Goal: Task Accomplishment & Management: Understand process/instructions

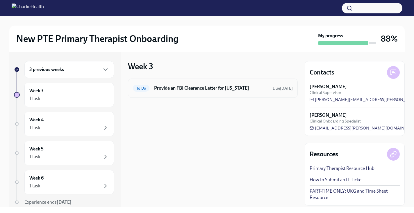
click at [171, 92] on div "To Do Provide an FBI Clearance Letter for [US_STATE] Due [DATE]" at bounding box center [213, 87] width 160 height 9
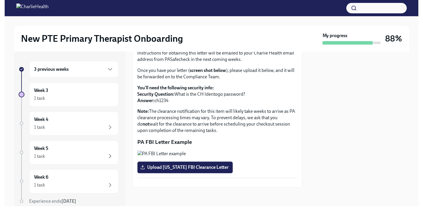
scroll to position [120, 0]
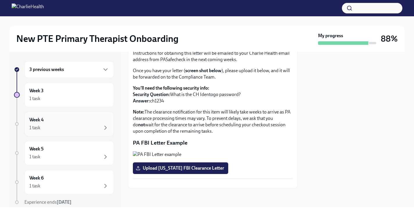
click at [94, 118] on div "Week 4 1 task" at bounding box center [69, 124] width 80 height 15
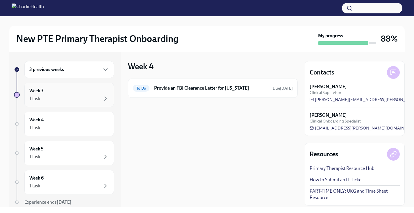
click at [57, 87] on div "Week 3 1 task" at bounding box center [69, 94] width 80 height 15
click at [45, 150] on div "Week 5 1 task" at bounding box center [69, 153] width 80 height 15
click at [46, 181] on div "Week 6 1 task" at bounding box center [69, 182] width 80 height 15
